Goal: Communication & Community: Participate in discussion

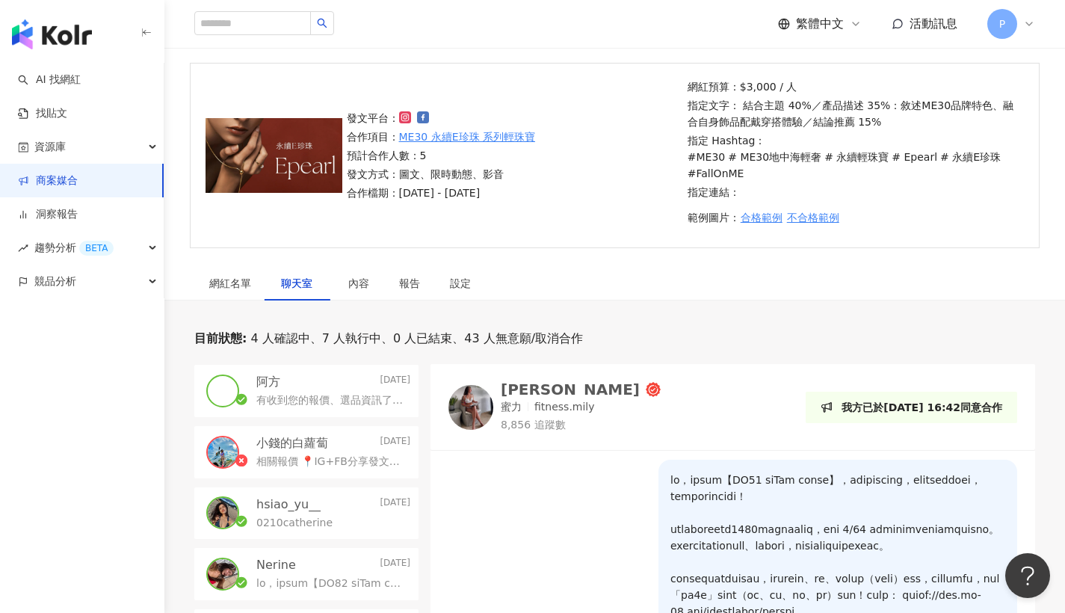
scroll to position [170, 0]
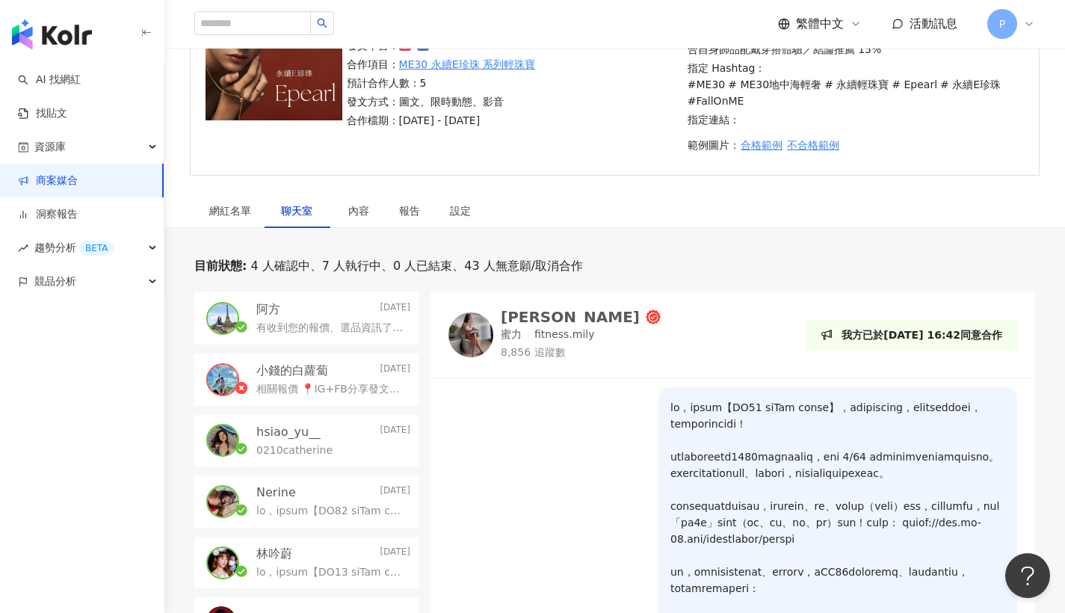
click at [341, 324] on p "有收到您的報價、選品資訊了～這邊會將您的時程安排也提供給團隊討論，確認合作的時間與內容！" at bounding box center [330, 328] width 148 height 15
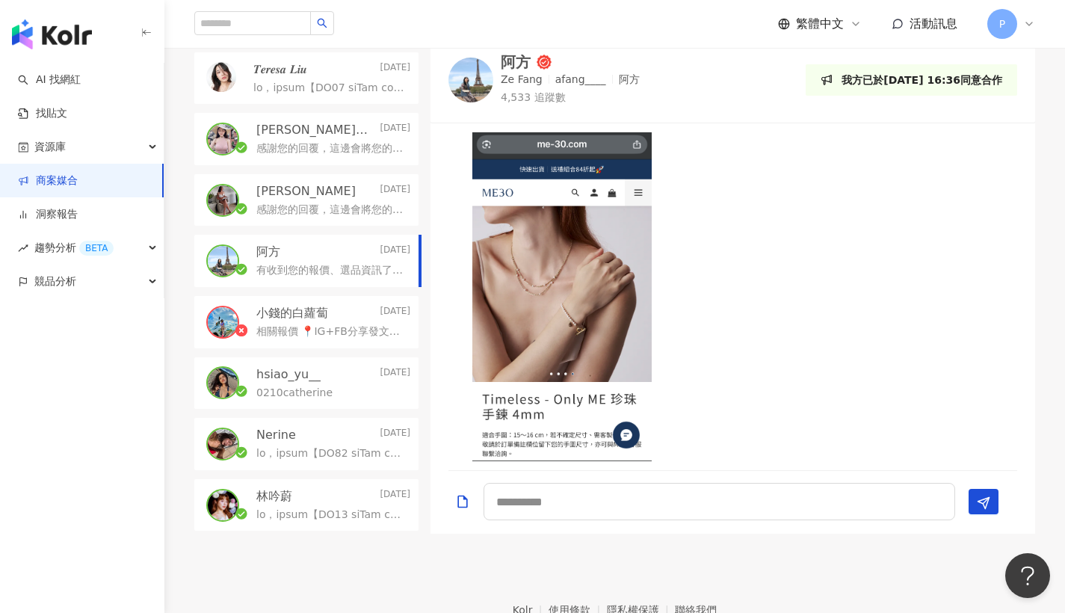
scroll to position [2092, 0]
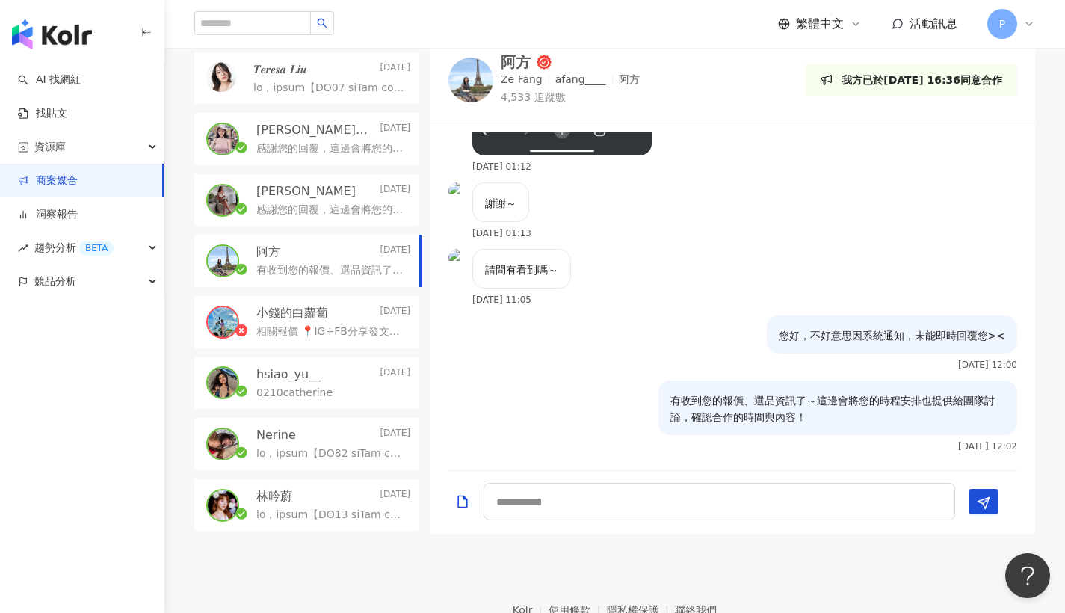
click at [336, 214] on p "感謝您的回覆，這邊會將您的報價資訊提供給團隊確認，會再盡快回覆您☺️" at bounding box center [330, 210] width 148 height 15
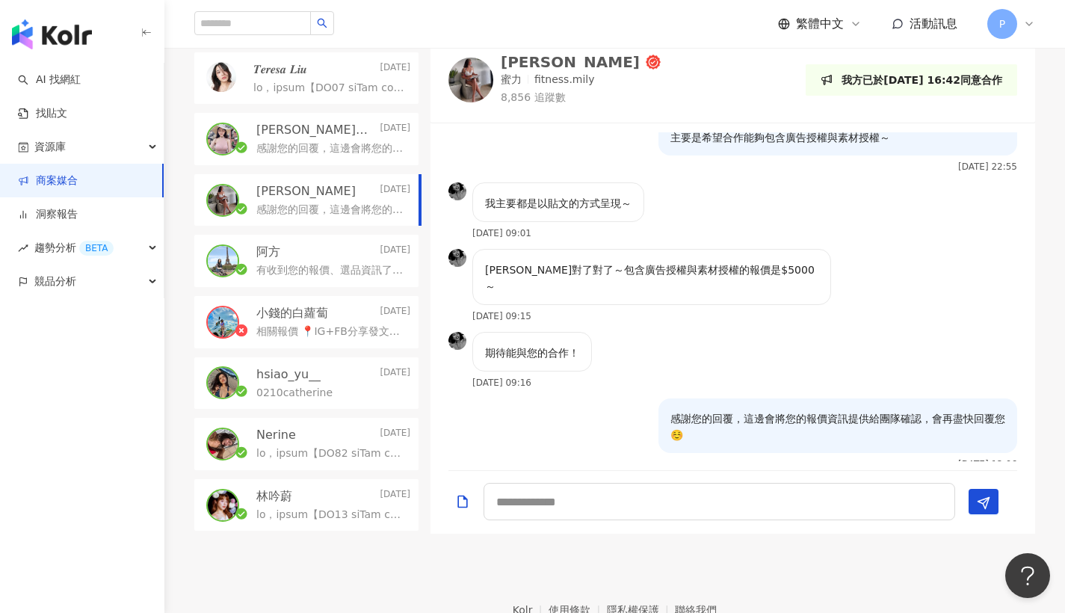
scroll to position [809, 0]
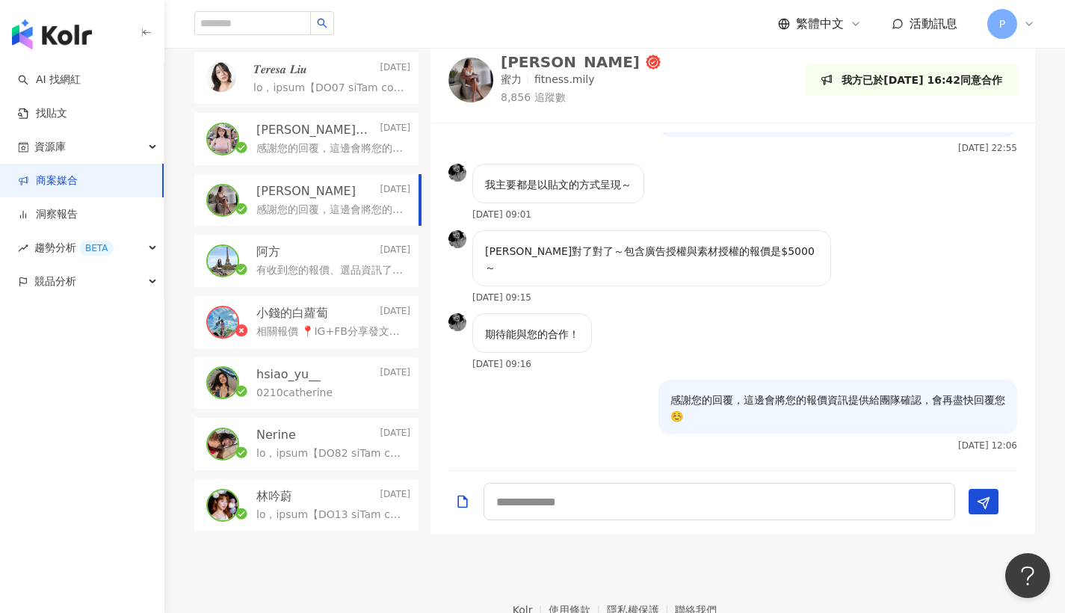
click at [313, 258] on div "阿方 [DATE]" at bounding box center [333, 252] width 154 height 16
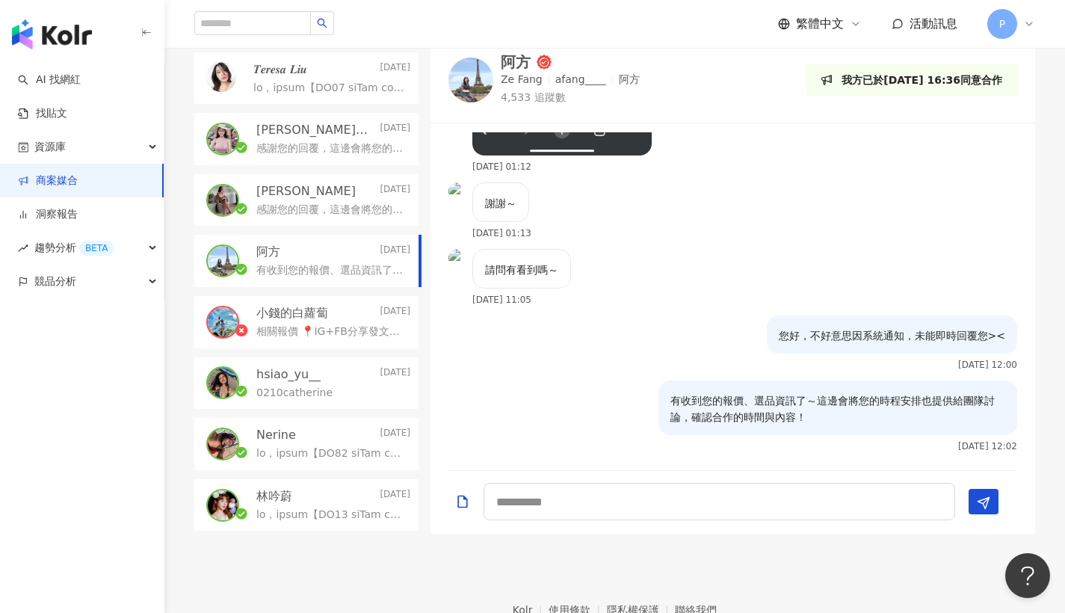
click at [323, 428] on div "Nerine [DATE]" at bounding box center [333, 435] width 154 height 16
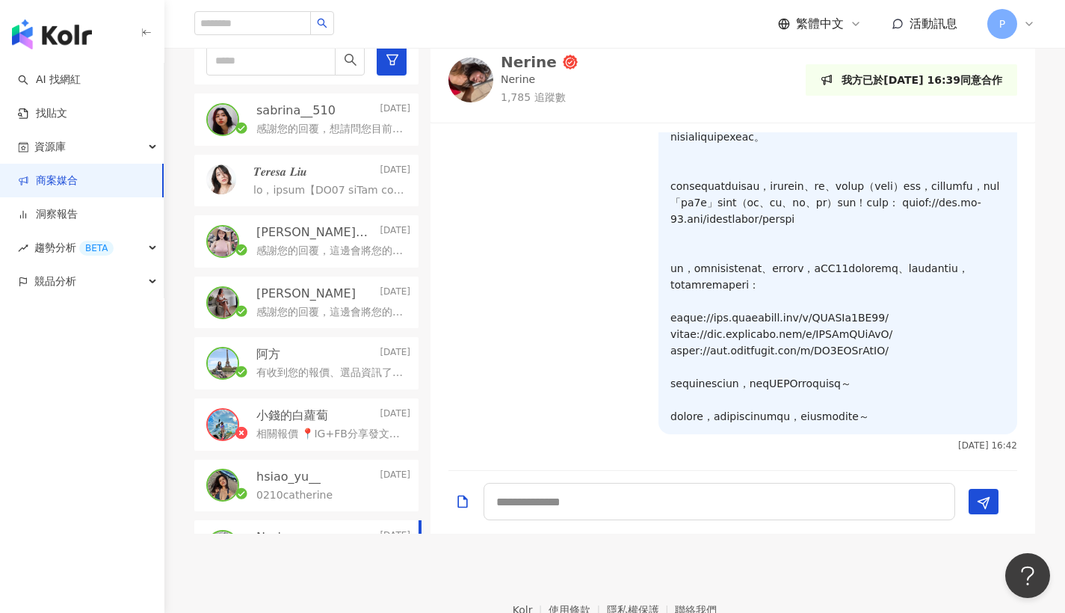
scroll to position [285, 0]
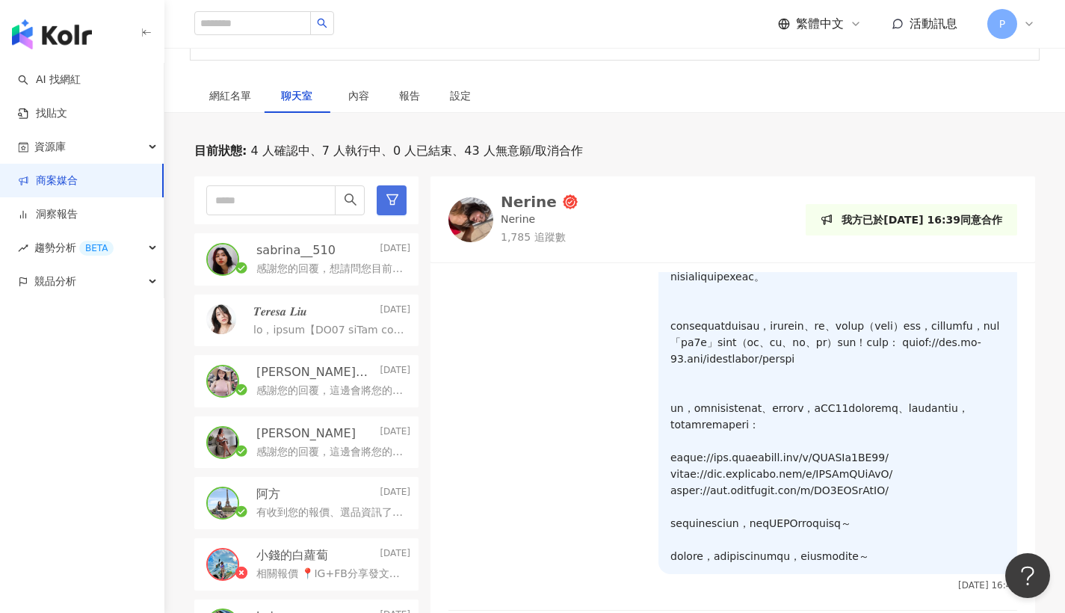
click at [377, 195] on button "button" at bounding box center [392, 200] width 30 height 30
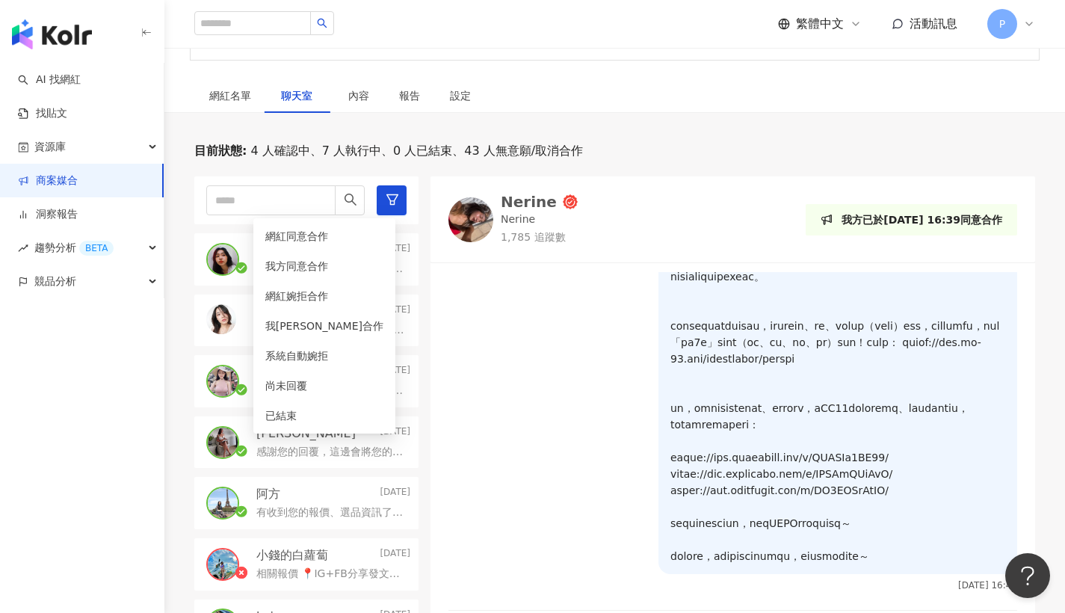
click at [641, 210] on div "[PERSON_NAME] 1,785 追蹤數 我方已於[DATE] 16:39同意合作" at bounding box center [732, 219] width 569 height 50
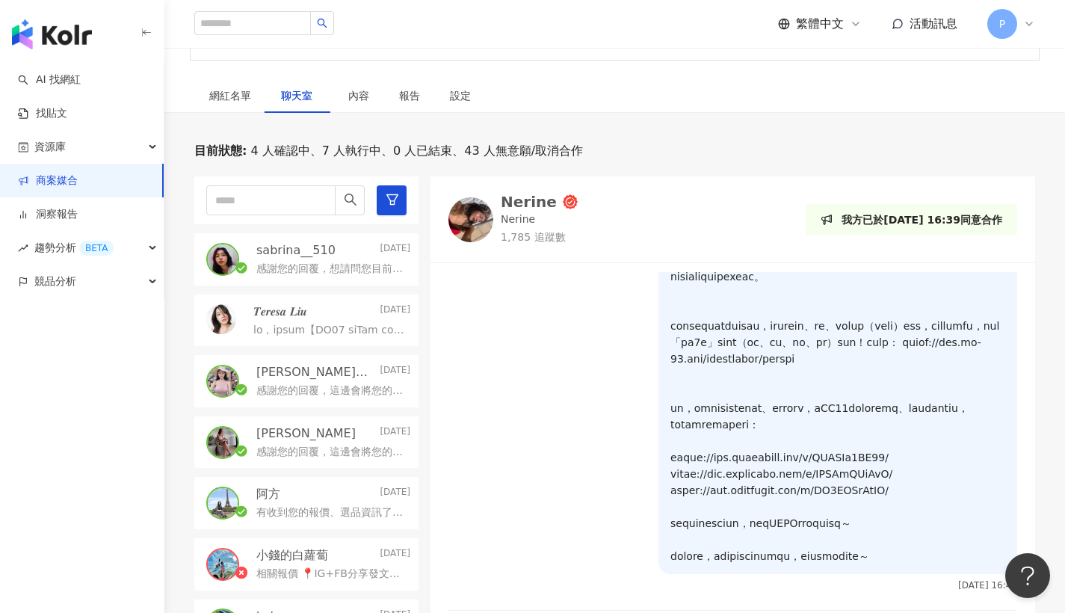
scroll to position [282, 0]
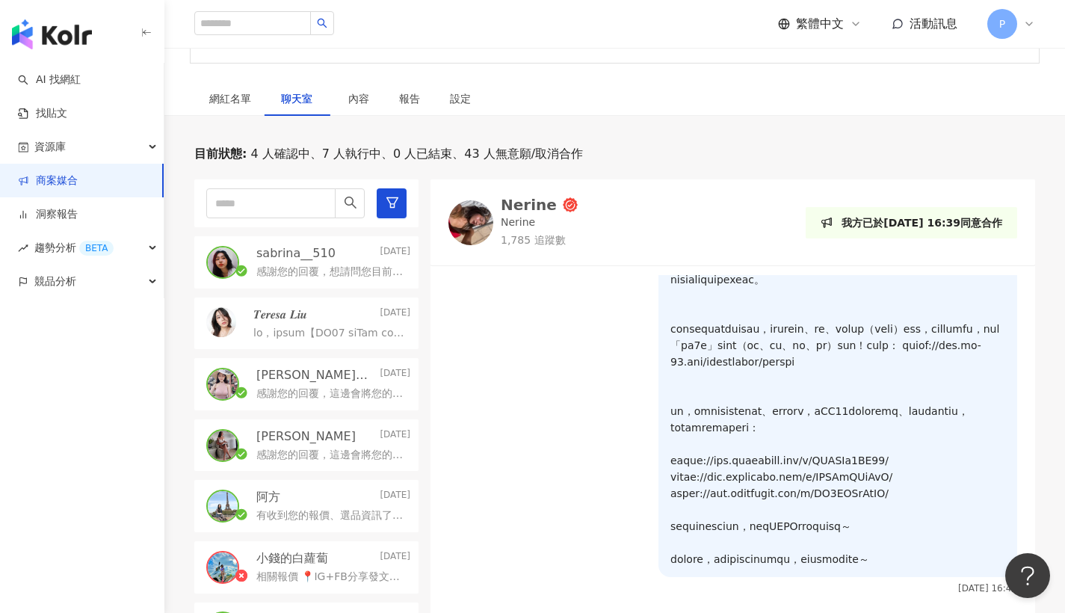
click at [289, 161] on span "4 人確認中、7 人執行中、0 人已結束、43 人無意願/取消合作" at bounding box center [415, 154] width 336 height 16
click at [386, 206] on icon "filter" at bounding box center [392, 202] width 13 height 13
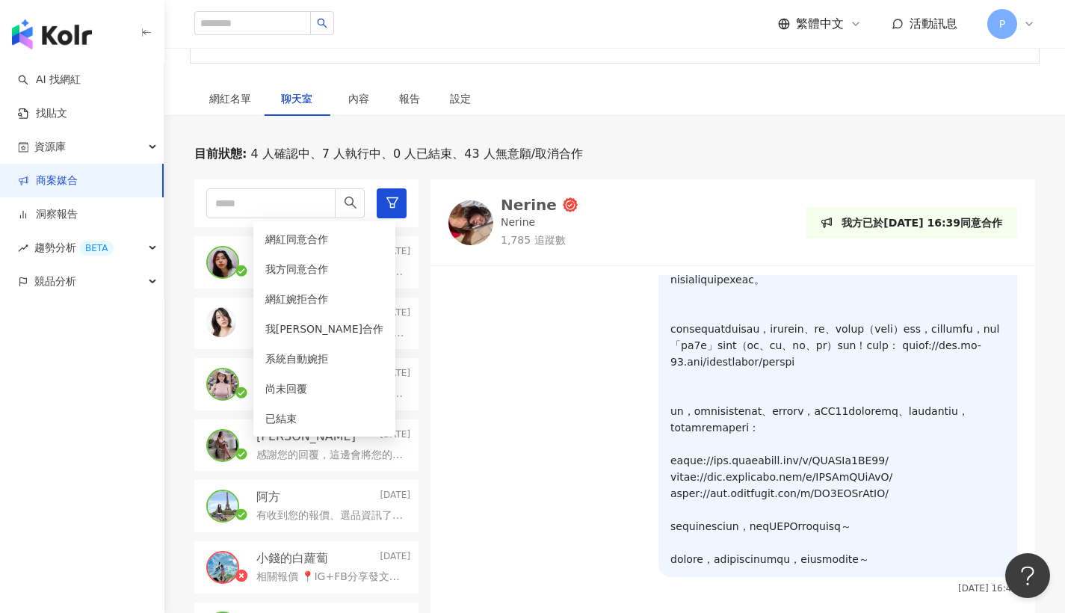
click at [695, 163] on div "目前狀態 : 4 人確認中、7 人執行中、0 人已結束、43 人無意願/取消合作 sabrina__510 [DATE] 感謝您的回覆，想請問您目前有挑選到比…" at bounding box center [614, 411] width 841 height 531
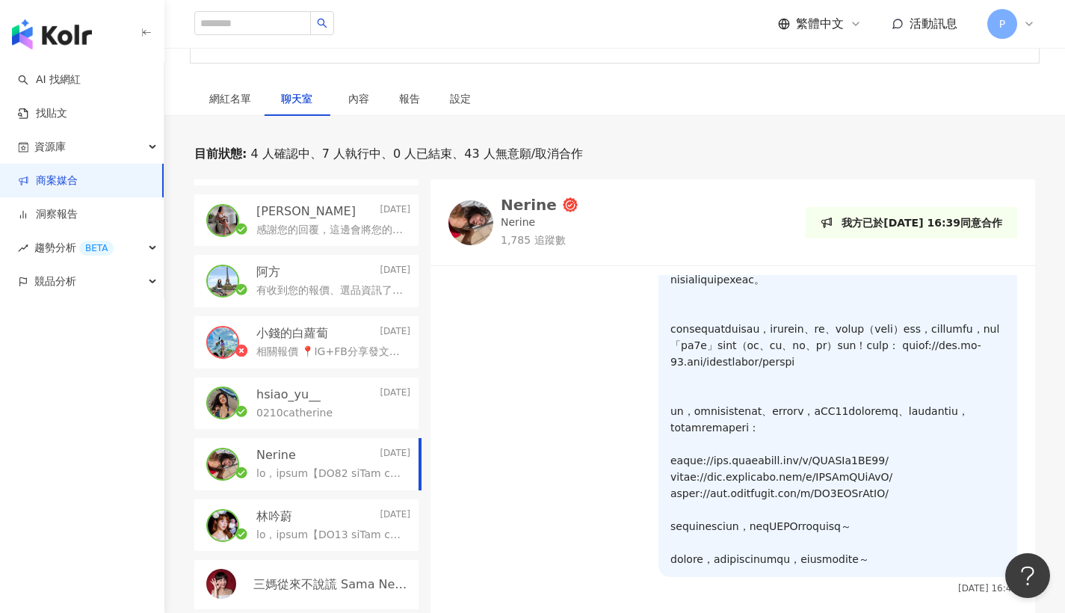
scroll to position [0, 0]
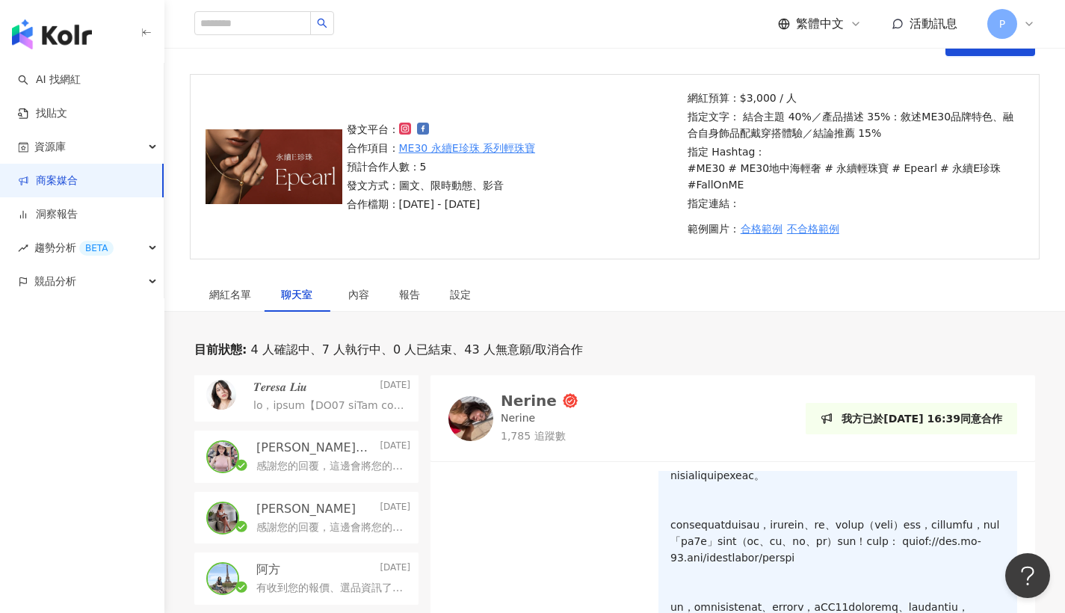
click at [331, 453] on p "[PERSON_NAME]⭐️[PERSON_NAME] sin" at bounding box center [316, 448] width 120 height 16
